Goal: Task Accomplishment & Management: Manage account settings

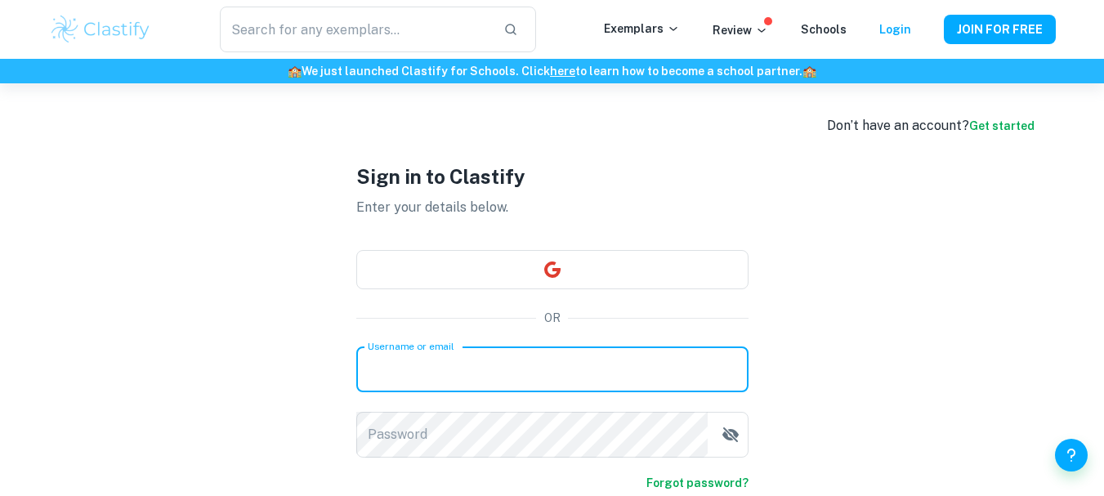
click at [519, 360] on input "Username or email" at bounding box center [552, 369] width 392 height 46
type input "NadineSkafi"
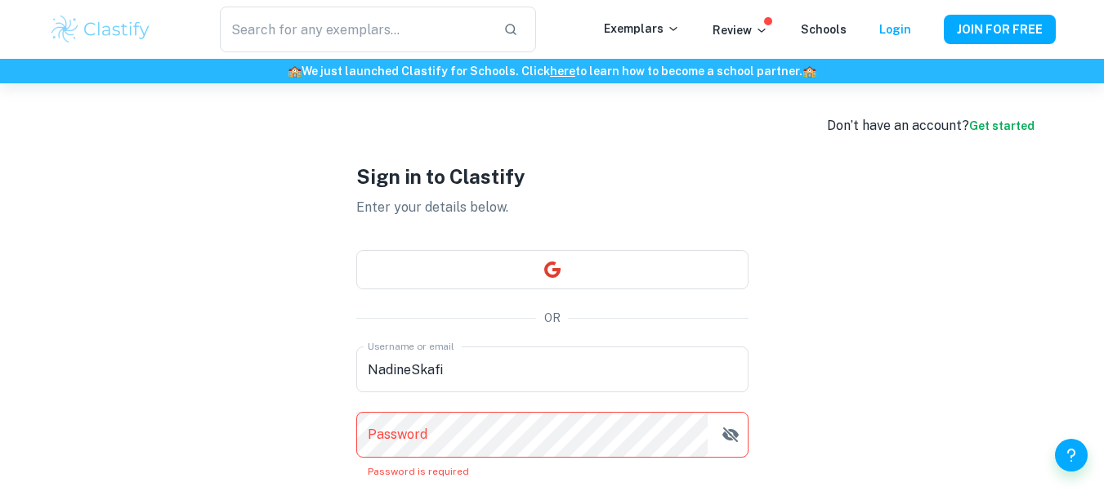
click at [665, 476] on form "Username or email [PERSON_NAME] Username or email Password Password Password is…" at bounding box center [552, 457] width 392 height 222
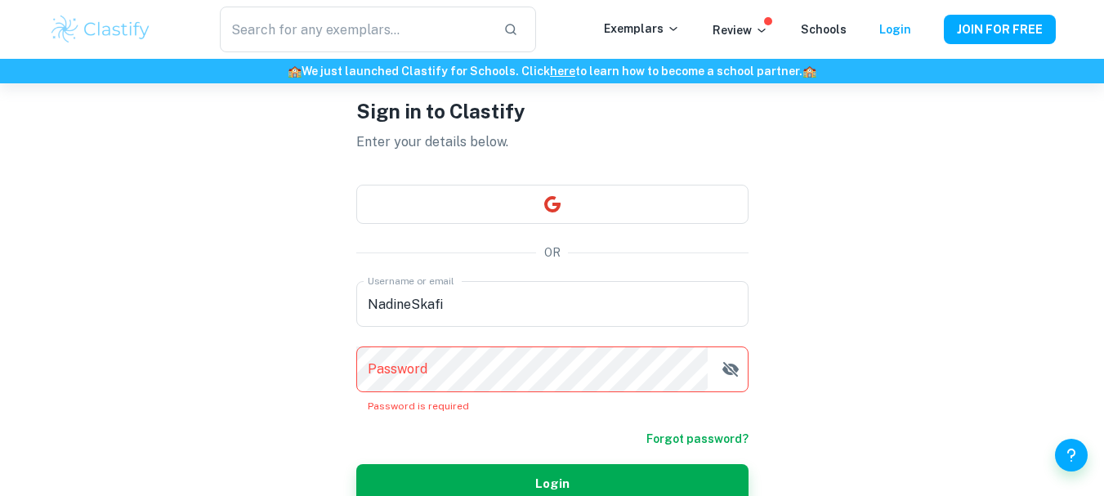
scroll to position [98, 0]
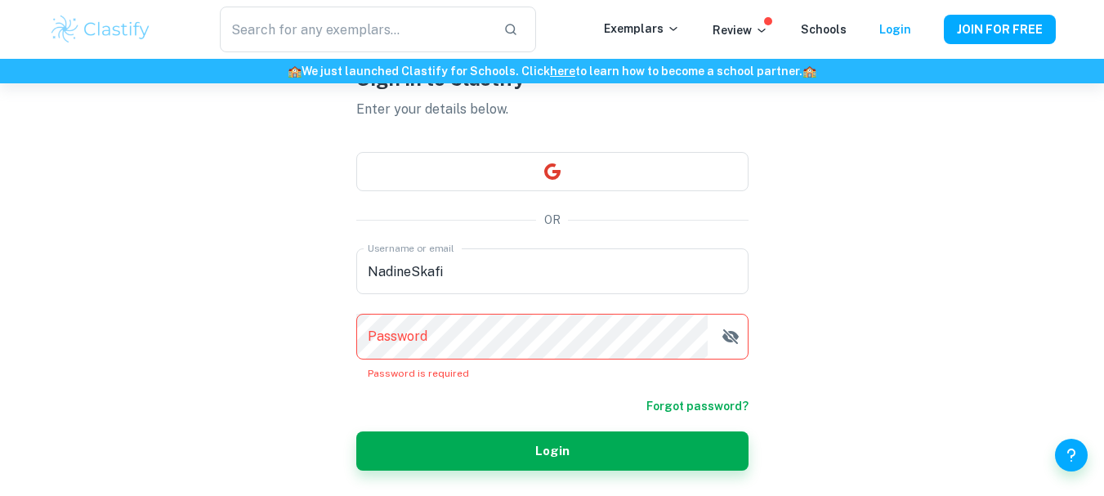
click at [727, 406] on link "Forgot password?" at bounding box center [697, 406] width 102 height 18
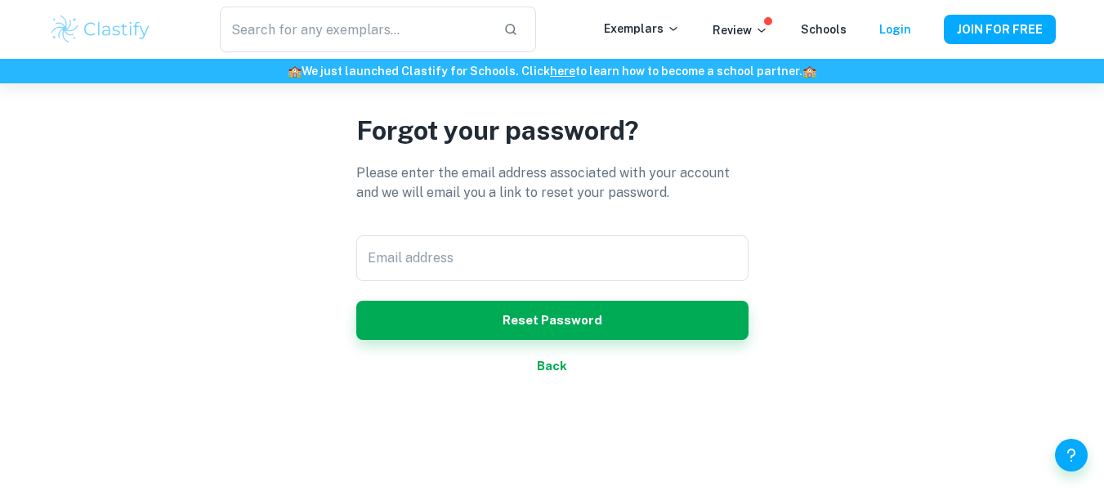
scroll to position [83, 0]
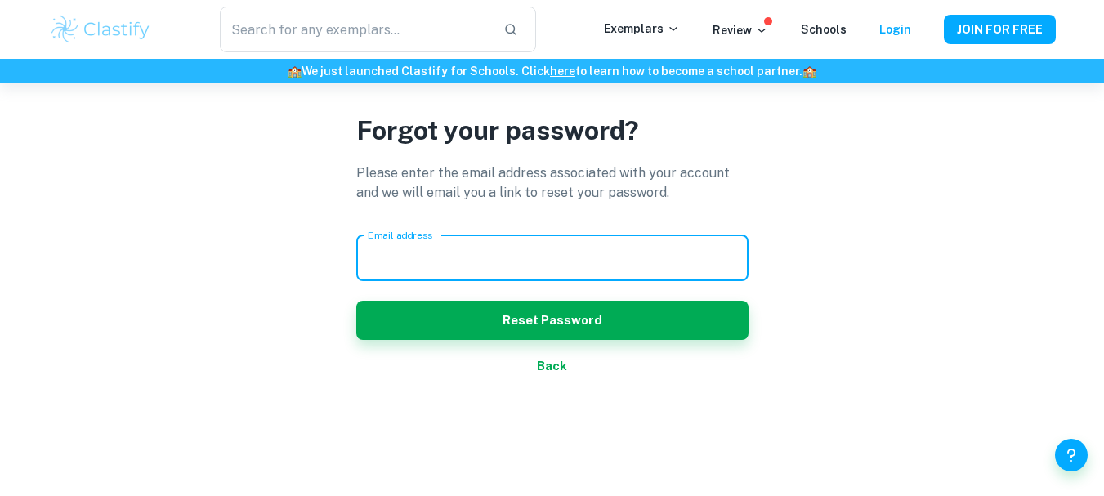
click at [494, 247] on input "Email address" at bounding box center [552, 258] width 392 height 46
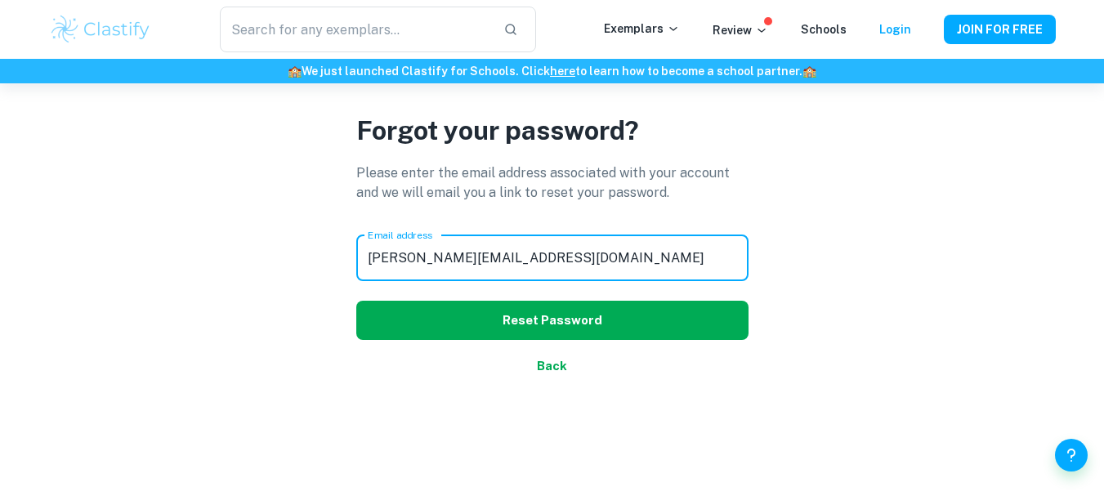
type input "[PERSON_NAME][EMAIL_ADDRESS][DOMAIN_NAME]"
click at [538, 313] on button "Reset Password" at bounding box center [552, 320] width 392 height 39
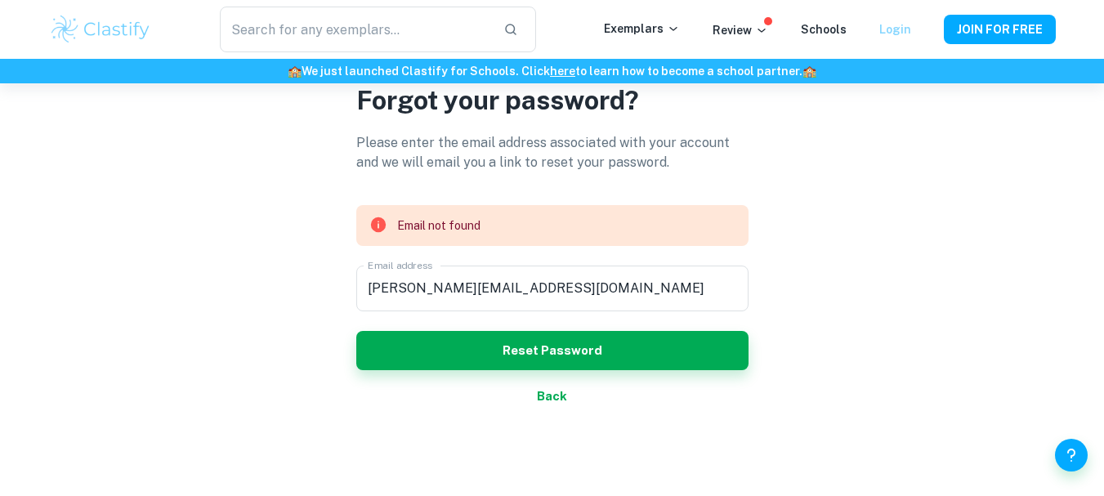
click at [900, 25] on link "Login" at bounding box center [895, 29] width 32 height 13
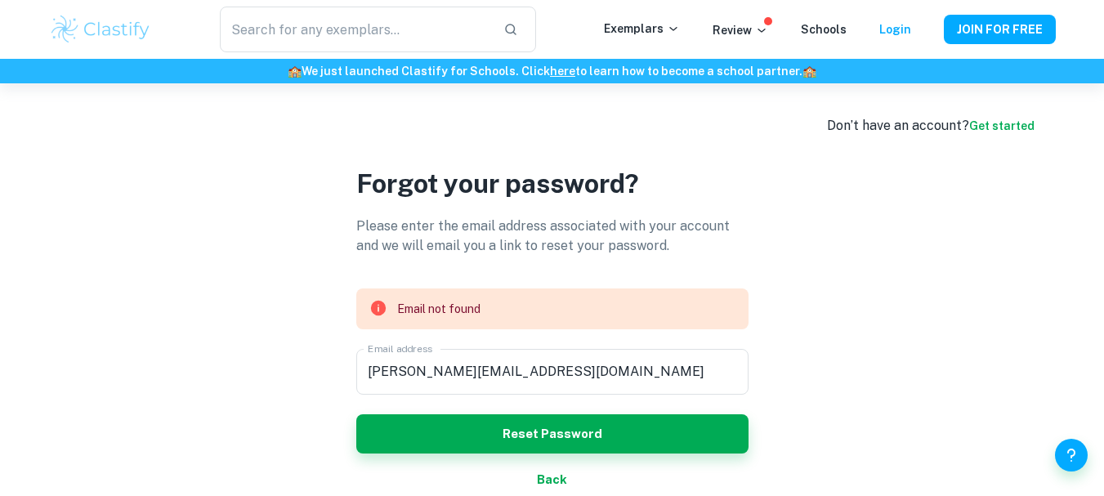
click at [550, 473] on button "Back" at bounding box center [552, 479] width 392 height 39
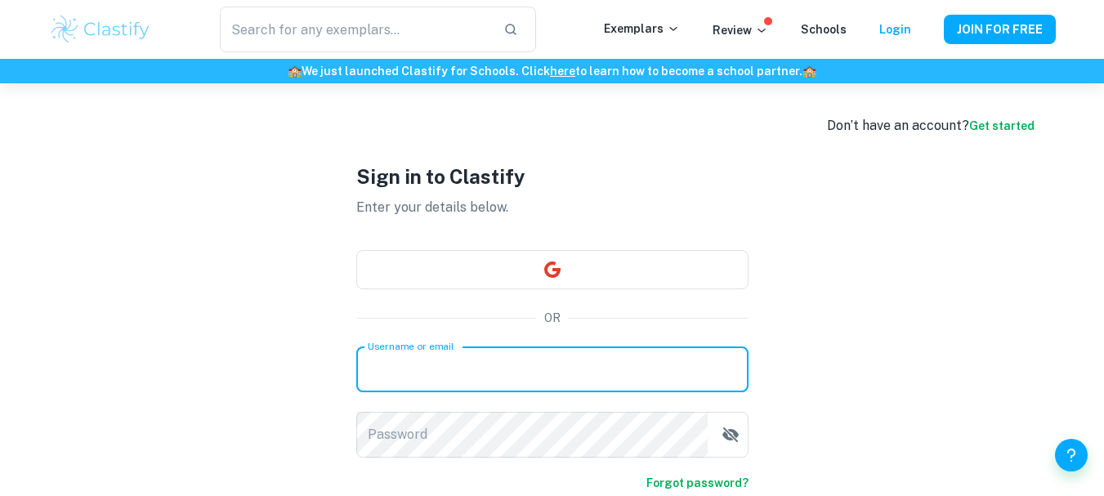
click at [495, 362] on input "Username or email" at bounding box center [552, 369] width 392 height 46
type input "[EMAIL_ADDRESS][DOMAIN_NAME]"
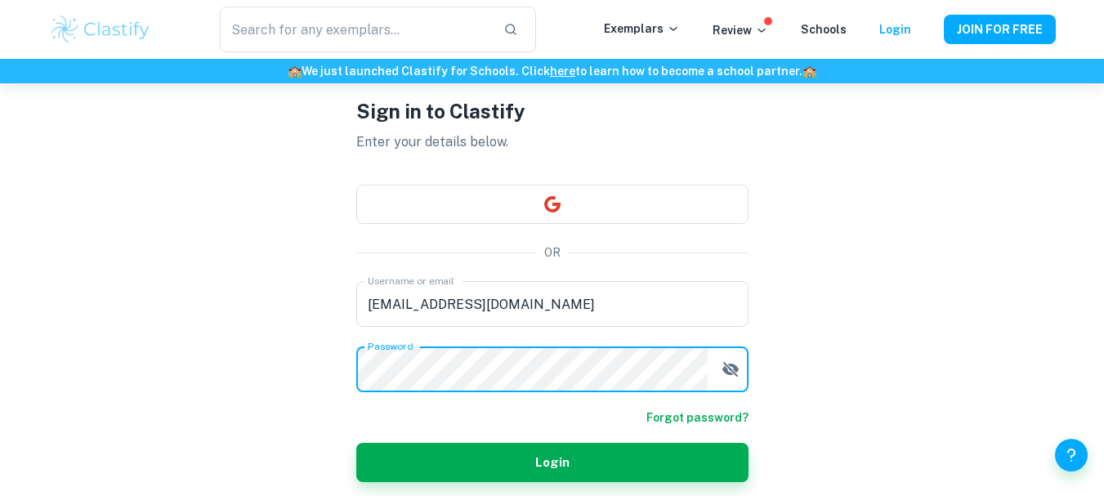
scroll to position [98, 0]
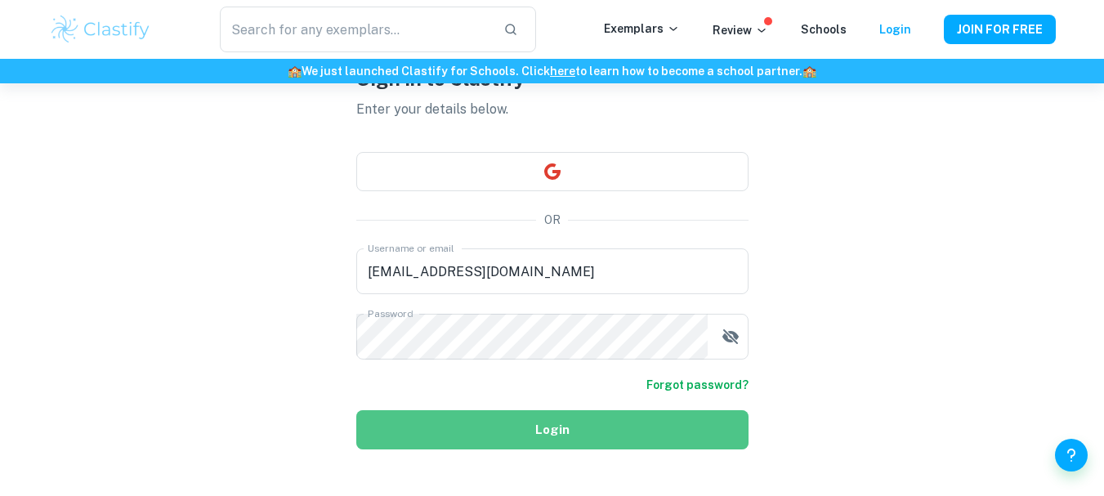
click at [622, 413] on button "Login" at bounding box center [552, 429] width 392 height 39
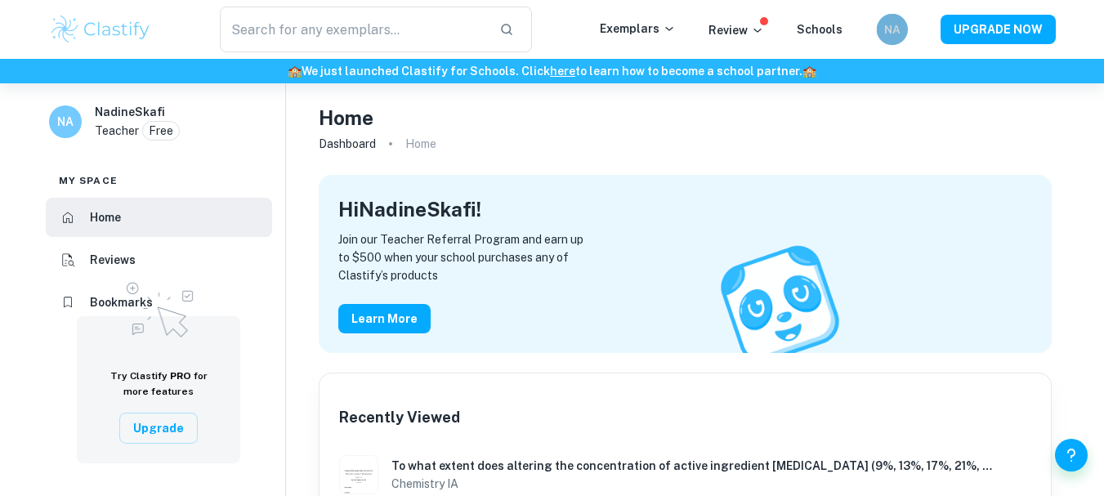
click at [882, 27] on div "NA" at bounding box center [891, 29] width 31 height 31
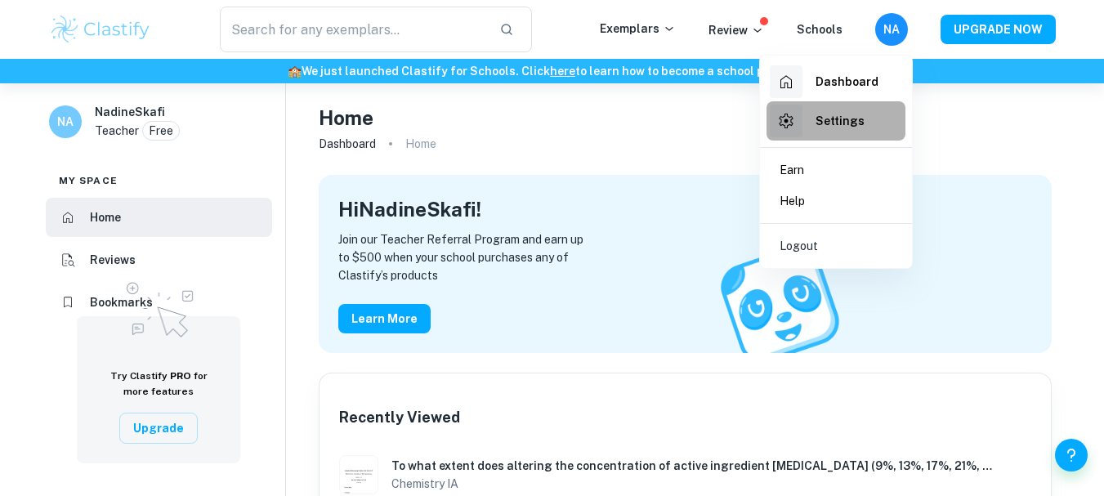
click at [836, 111] on div "Settings" at bounding box center [817, 121] width 95 height 33
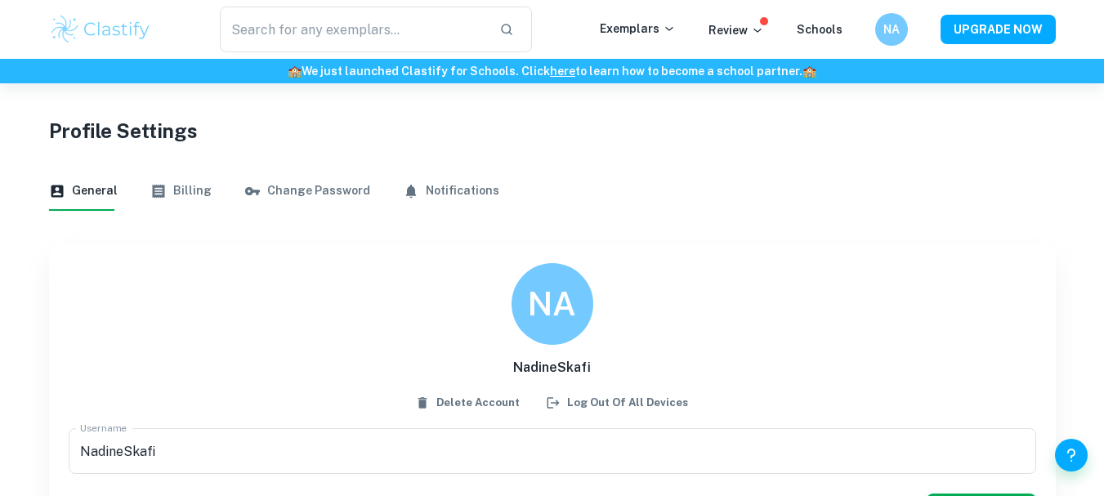
scroll to position [83, 0]
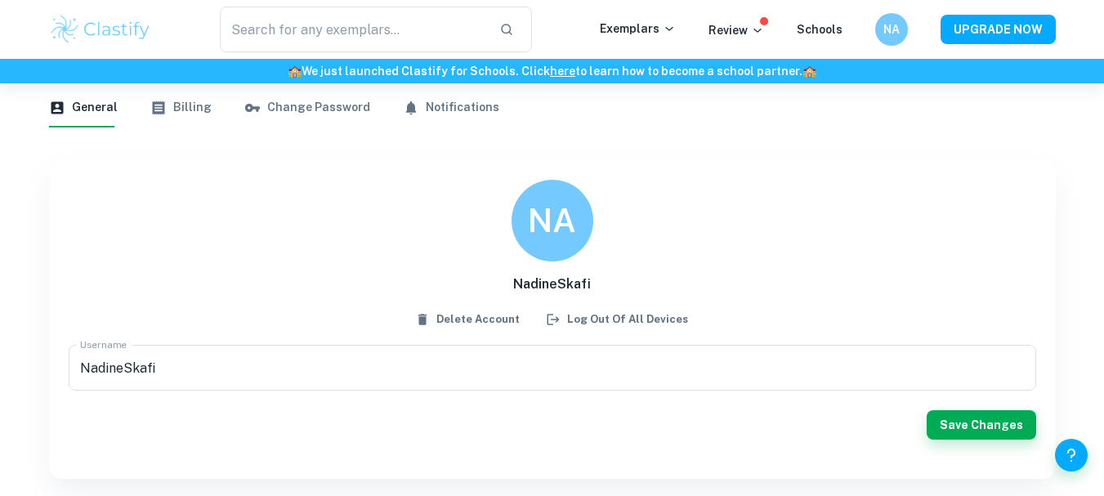
click at [315, 112] on button "Change Password" at bounding box center [307, 107] width 126 height 39
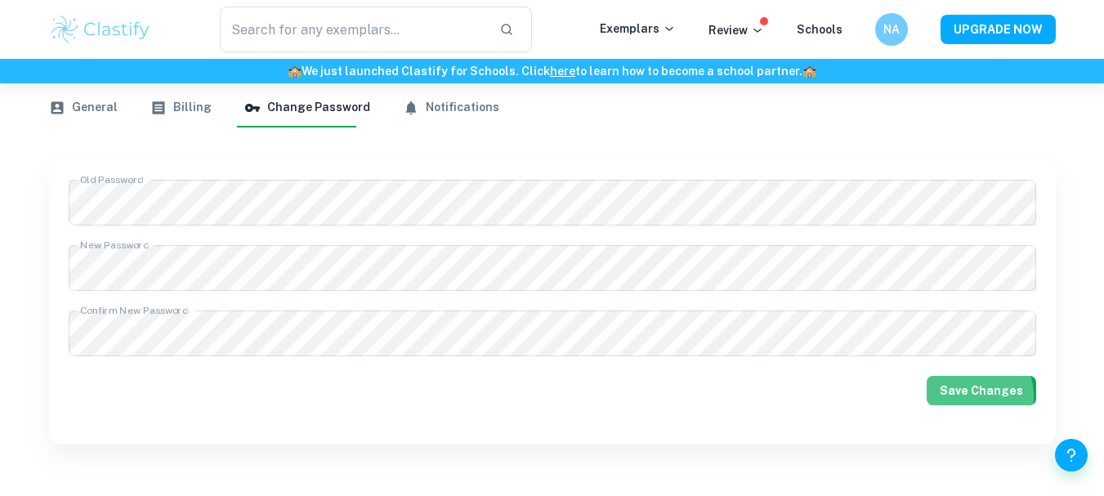
click at [977, 396] on button "Save Changes" at bounding box center [981, 390] width 109 height 29
